Goal: Find specific page/section: Find specific page/section

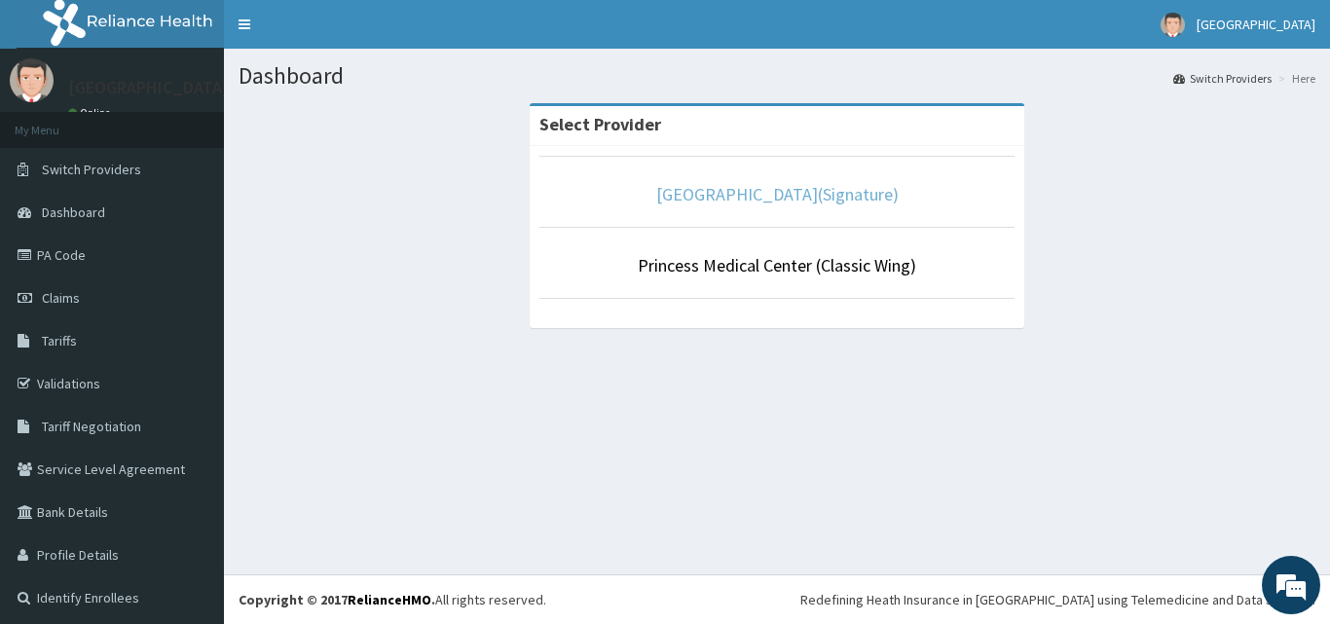
click at [774, 195] on link "[GEOGRAPHIC_DATA](Signature)" at bounding box center [777, 194] width 242 height 22
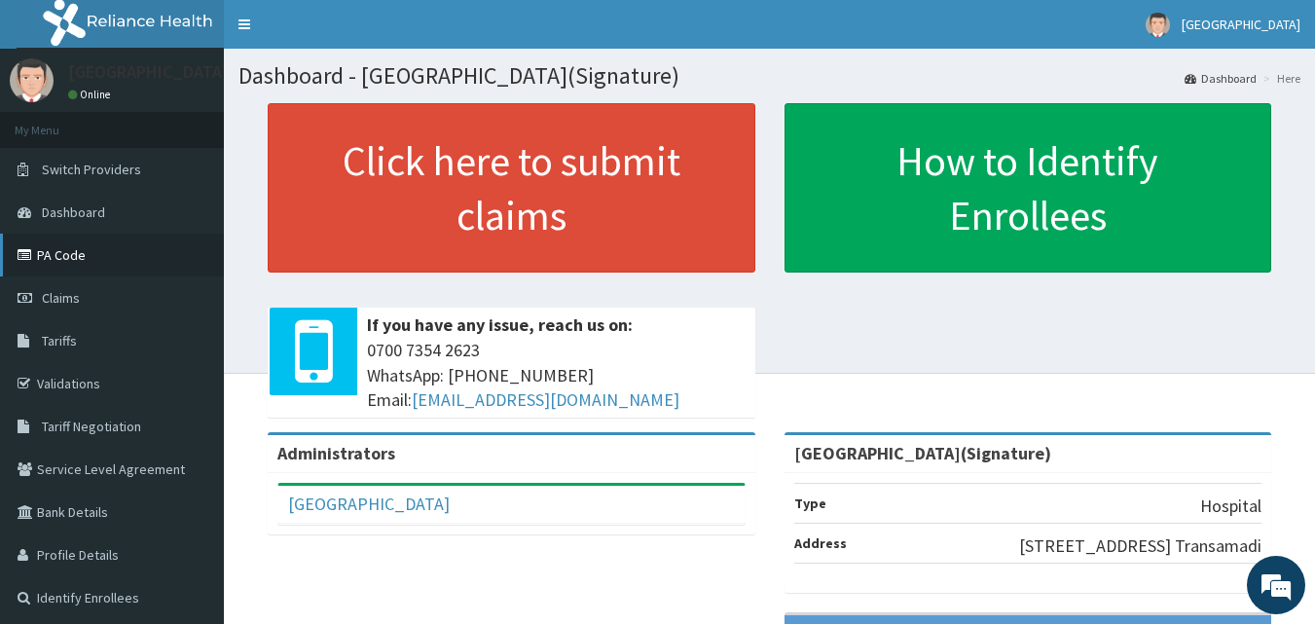
click at [92, 258] on link "PA Code" at bounding box center [112, 255] width 224 height 43
